Goal: Find specific page/section: Find specific page/section

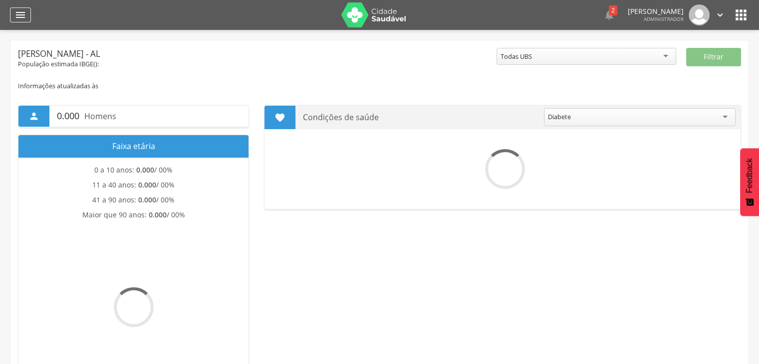
click at [18, 17] on icon "" at bounding box center [20, 15] width 12 height 12
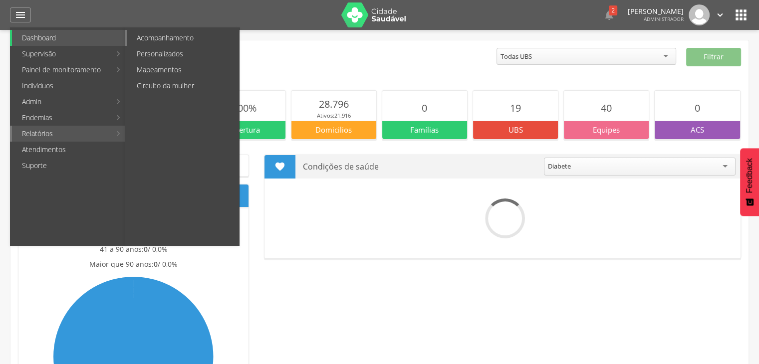
click at [184, 35] on link "Acompanhamento" at bounding box center [183, 38] width 112 height 16
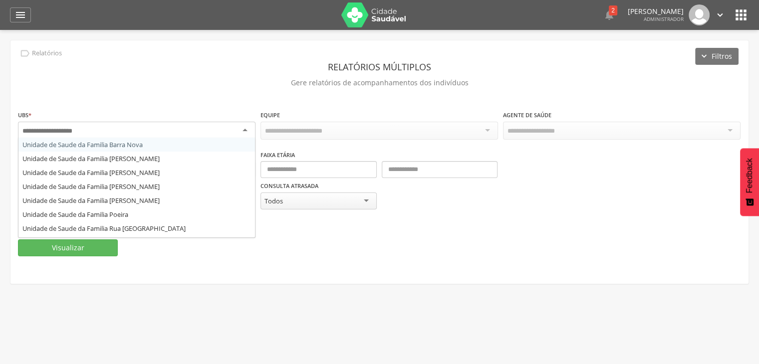
click at [186, 122] on div at bounding box center [137, 131] width 238 height 18
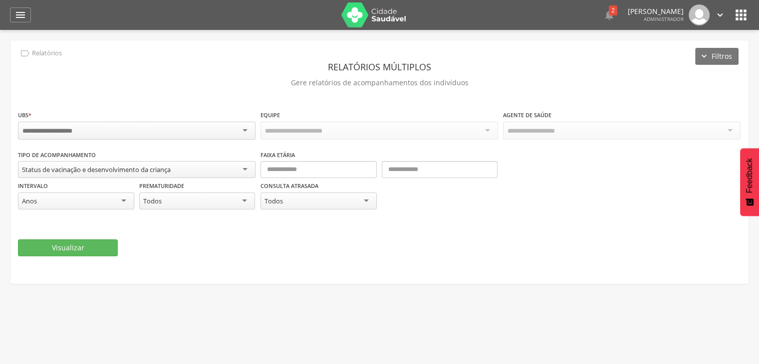
click at [198, 102] on div " Relatórios Filtros Relatórios múltiplos Gere relatórios de acompanhamentos do…" at bounding box center [379, 162] width 738 height 244
click at [99, 240] on button "Visualizar" at bounding box center [68, 248] width 100 height 17
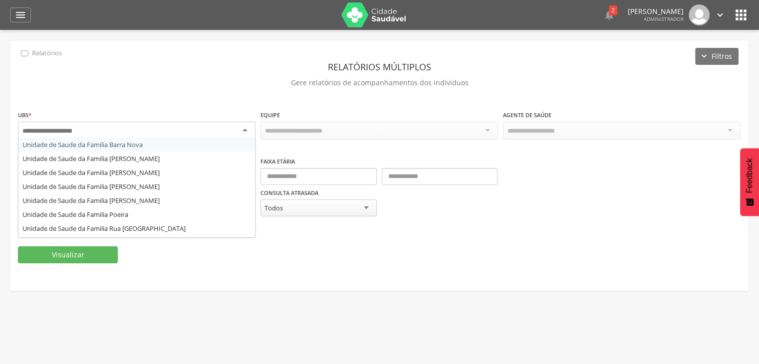
click at [178, 125] on div at bounding box center [137, 131] width 238 height 18
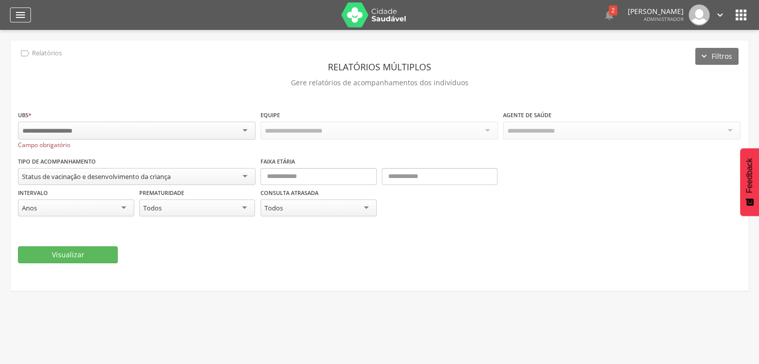
click at [24, 18] on icon "" at bounding box center [20, 15] width 12 height 12
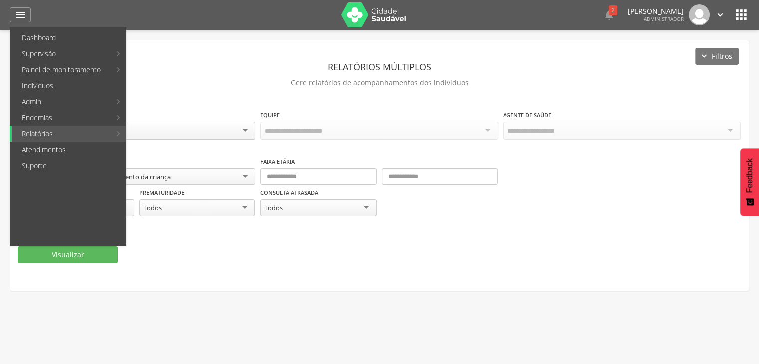
click at [278, 110] on div "Equipe" at bounding box center [379, 129] width 238 height 39
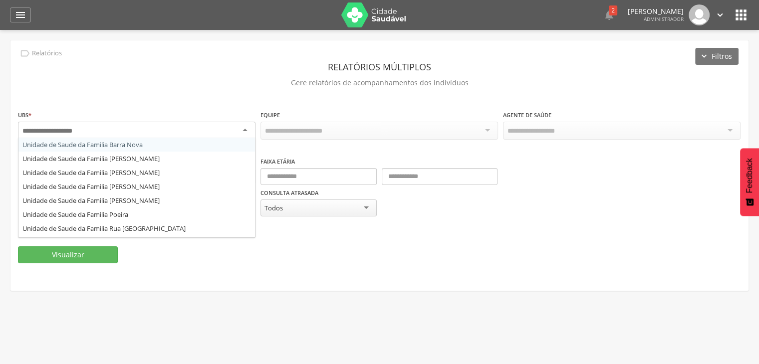
click at [214, 136] on div at bounding box center [137, 131] width 238 height 18
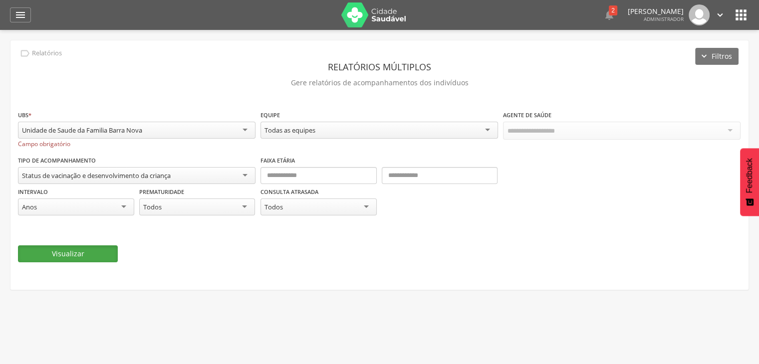
click at [104, 250] on button "Visualizar" at bounding box center [68, 253] width 100 height 17
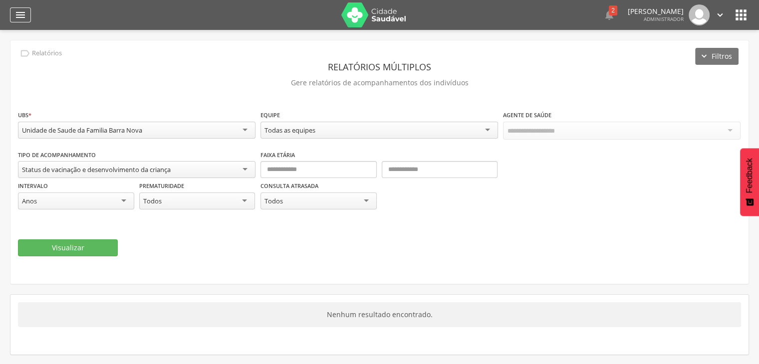
click at [21, 19] on icon "" at bounding box center [20, 15] width 12 height 12
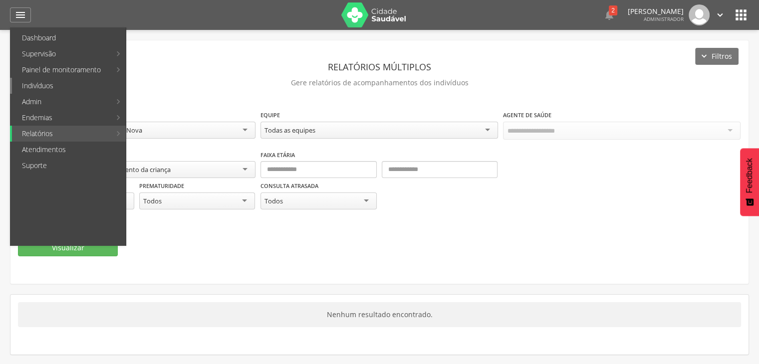
click at [51, 88] on link "Indivíduos" at bounding box center [69, 86] width 114 height 16
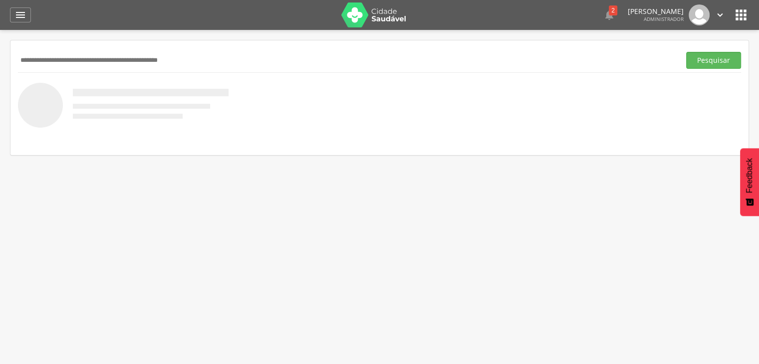
click at [156, 68] on input "text" at bounding box center [347, 60] width 658 height 17
click at [726, 62] on button "Pesquisar" at bounding box center [713, 60] width 55 height 17
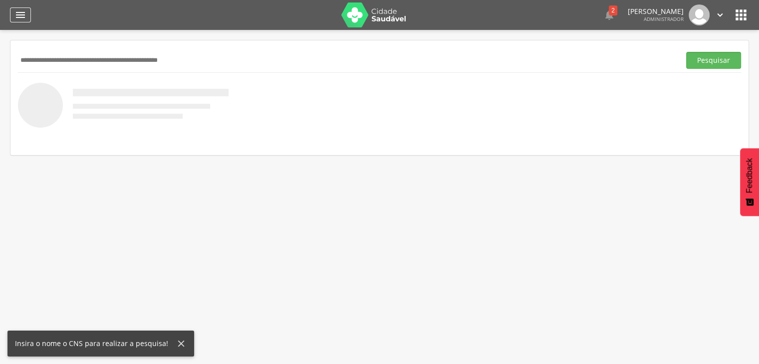
click at [19, 14] on icon "" at bounding box center [20, 15] width 12 height 12
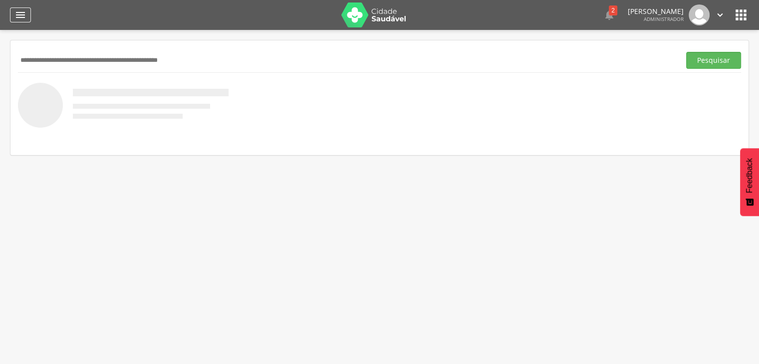
click at [23, 15] on icon "" at bounding box center [20, 15] width 12 height 12
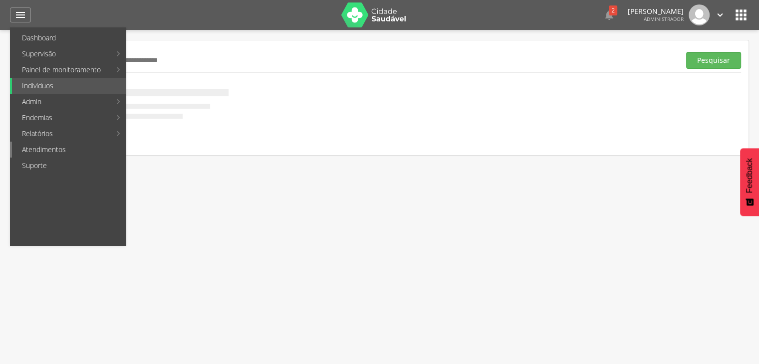
click at [59, 147] on link "Atendimentos" at bounding box center [69, 150] width 114 height 16
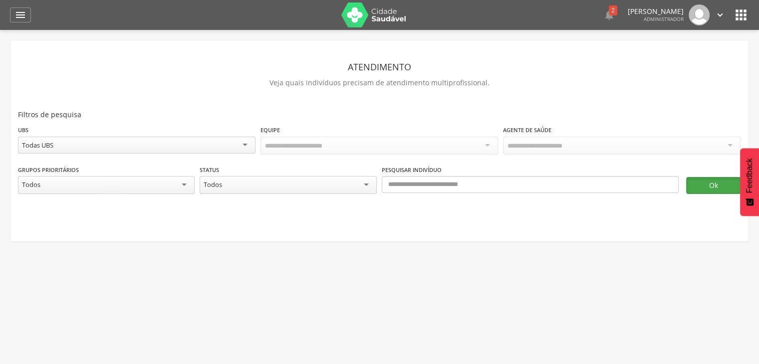
click at [692, 183] on button "Ok" at bounding box center [713, 185] width 55 height 17
click at [18, 10] on icon "" at bounding box center [20, 15] width 12 height 12
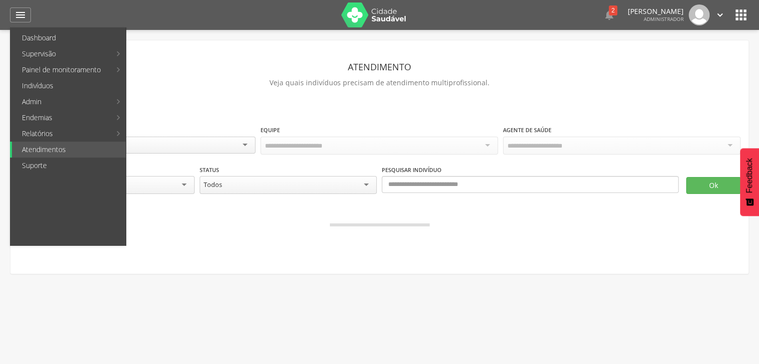
click at [737, 8] on icon "" at bounding box center [741, 15] width 16 height 16
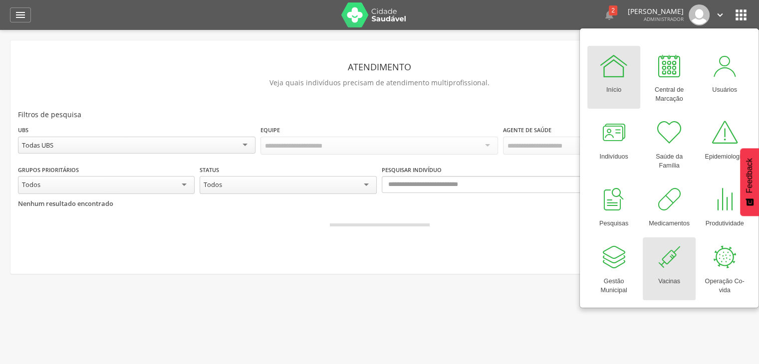
click at [653, 260] on link "Vacinas" at bounding box center [669, 269] width 53 height 63
